Goal: Transaction & Acquisition: Book appointment/travel/reservation

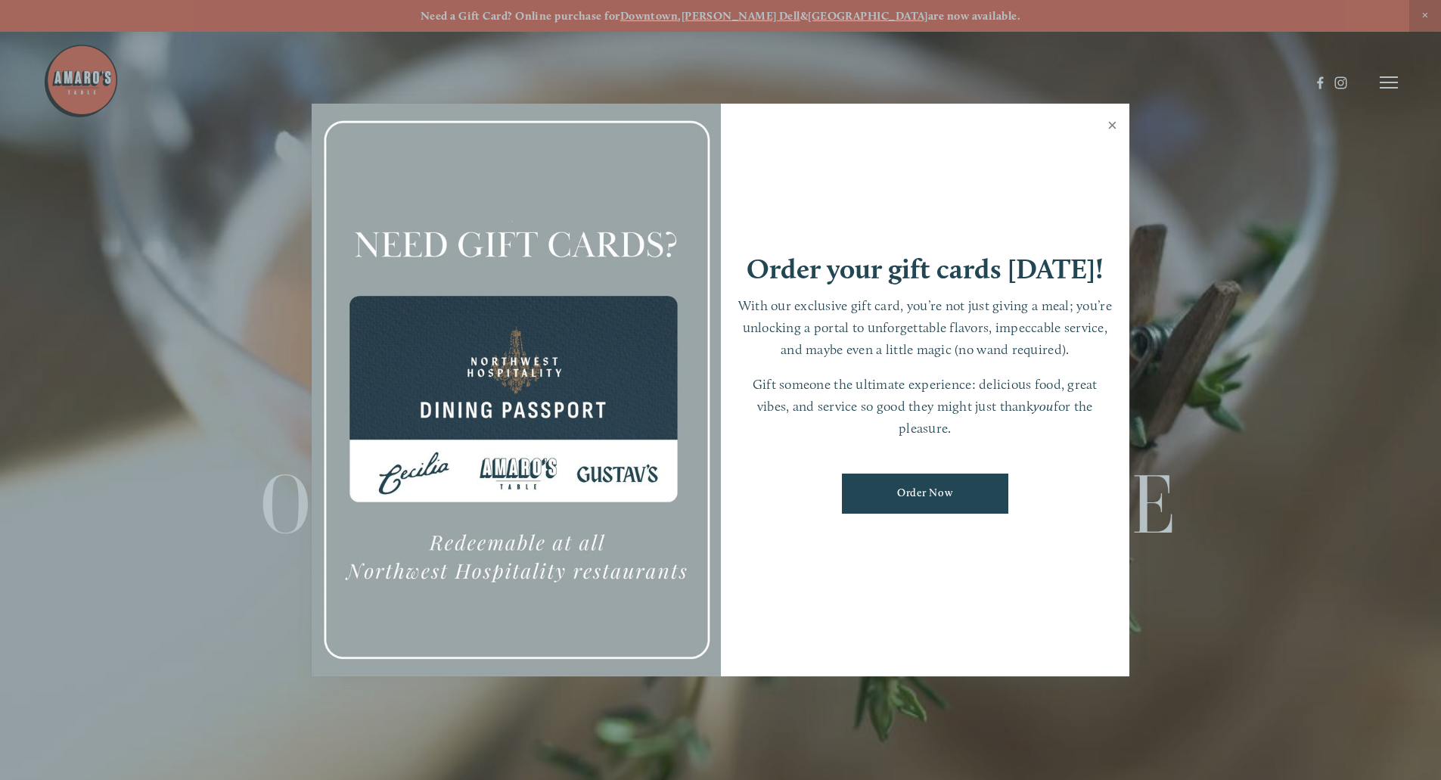
click at [1114, 121] on link "Close" at bounding box center [1113, 127] width 30 height 42
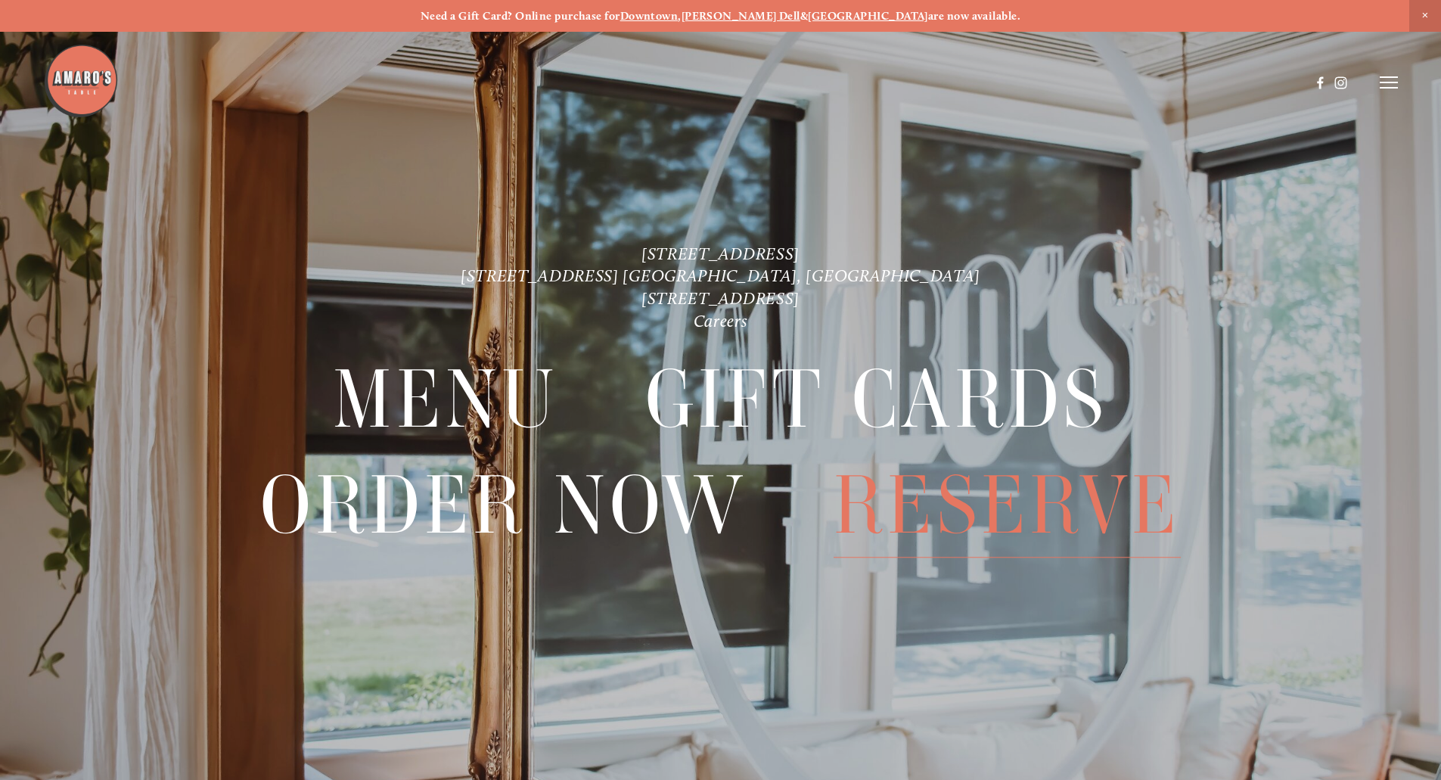
click at [929, 502] on span "Reserve" at bounding box center [1007, 505] width 347 height 104
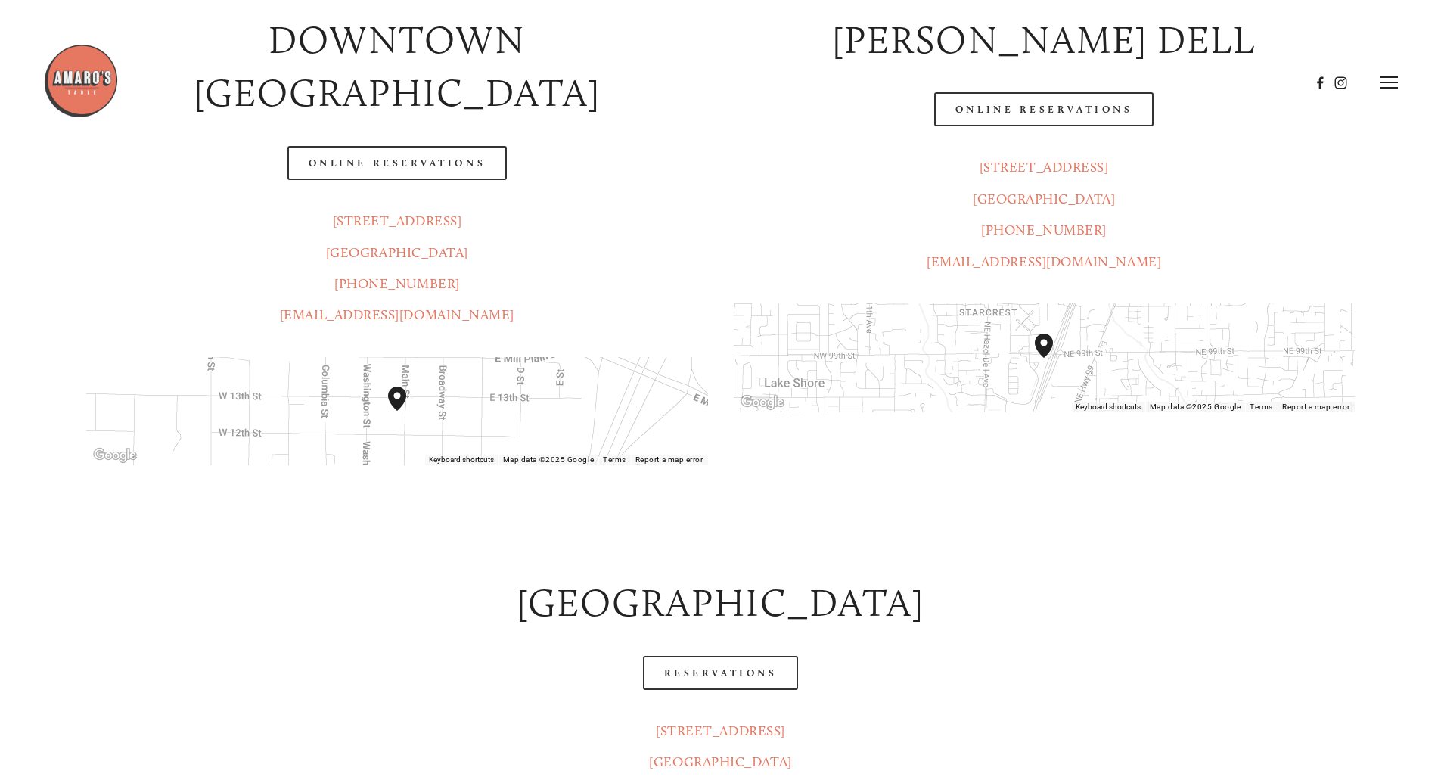
scroll to position [378, 0]
click at [441, 116] on div at bounding box center [676, 82] width 1267 height 79
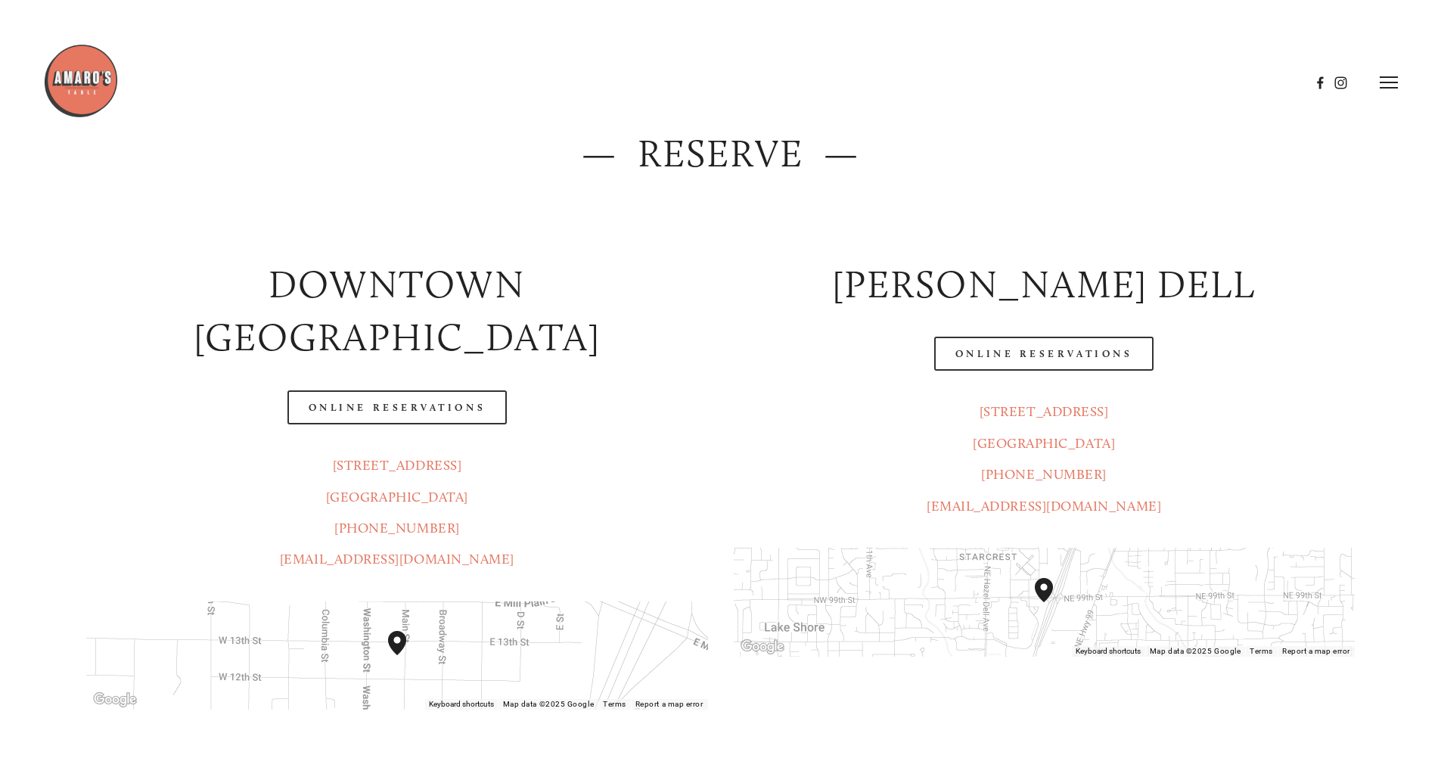
scroll to position [76, 0]
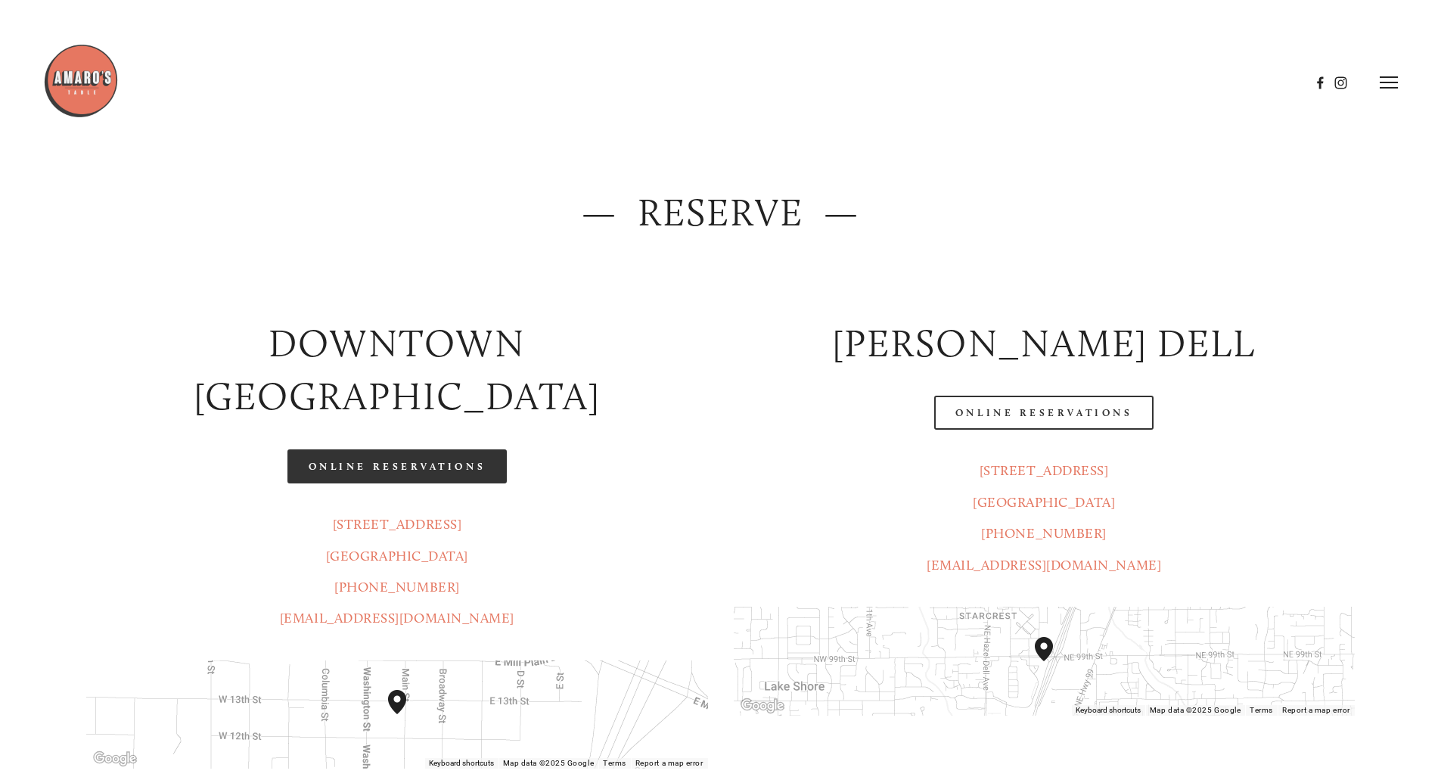
click at [458, 449] on link "Online Reservations" at bounding box center [397, 466] width 219 height 34
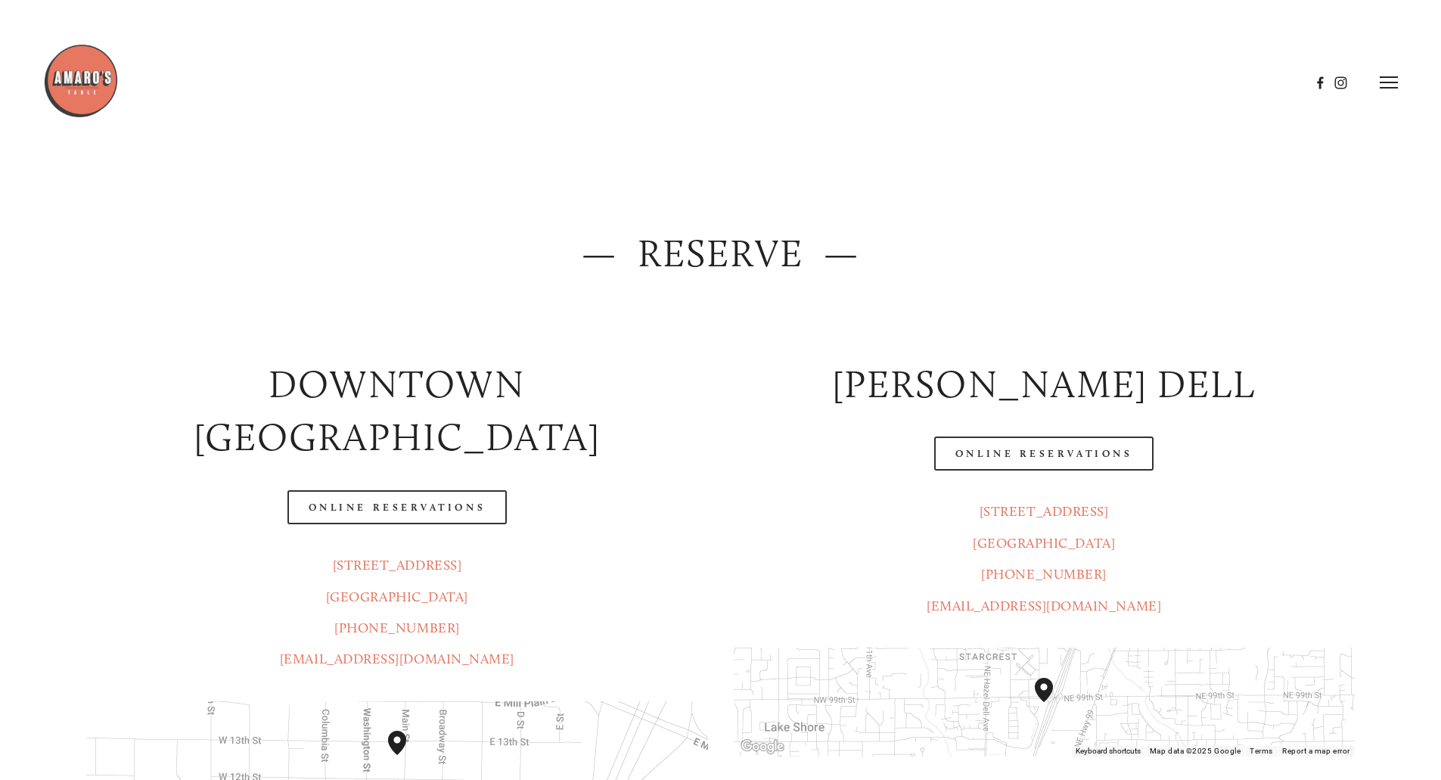
scroll to position [0, 0]
